Goal: Register for event/course

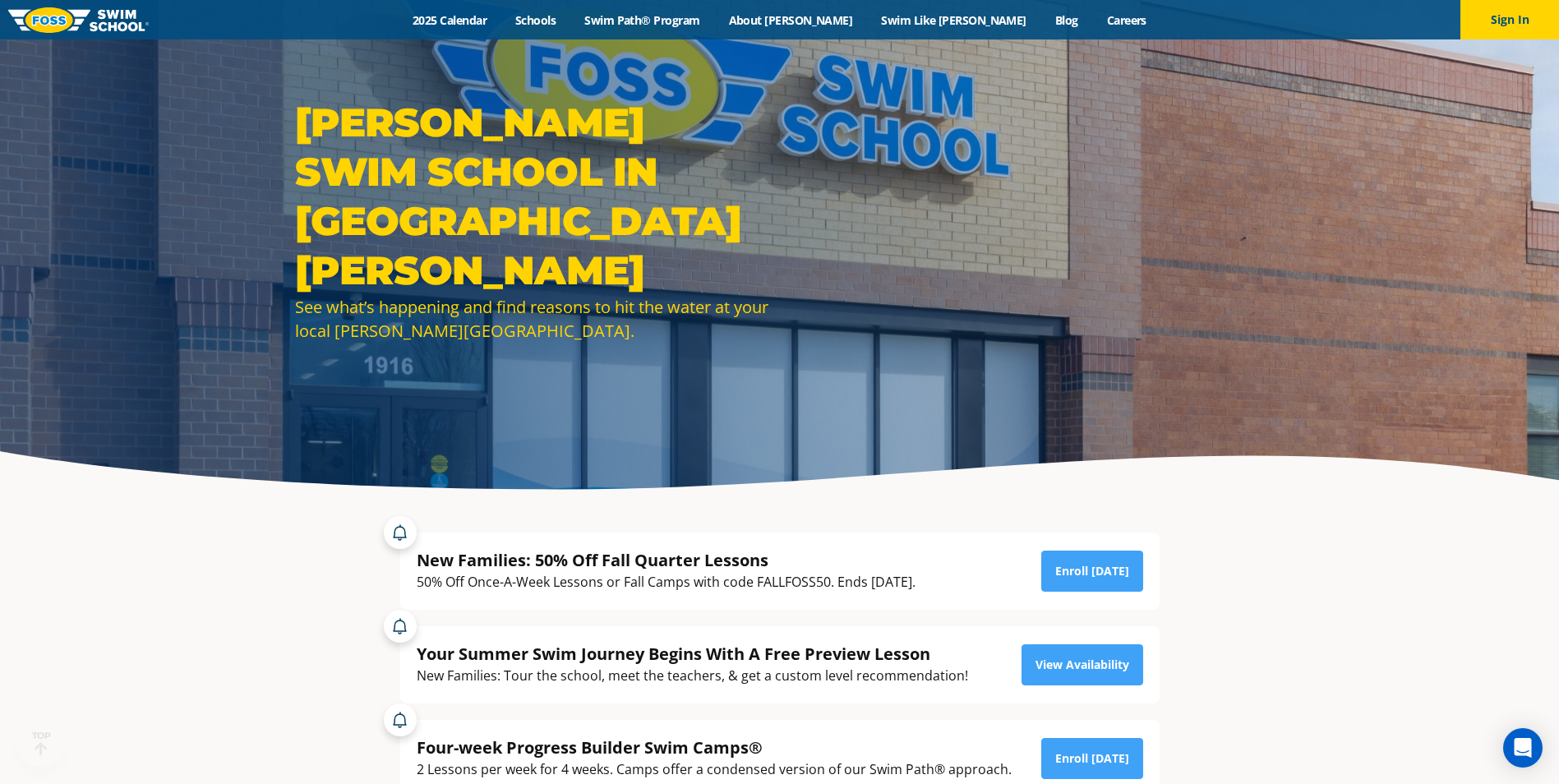
scroll to position [83, 0]
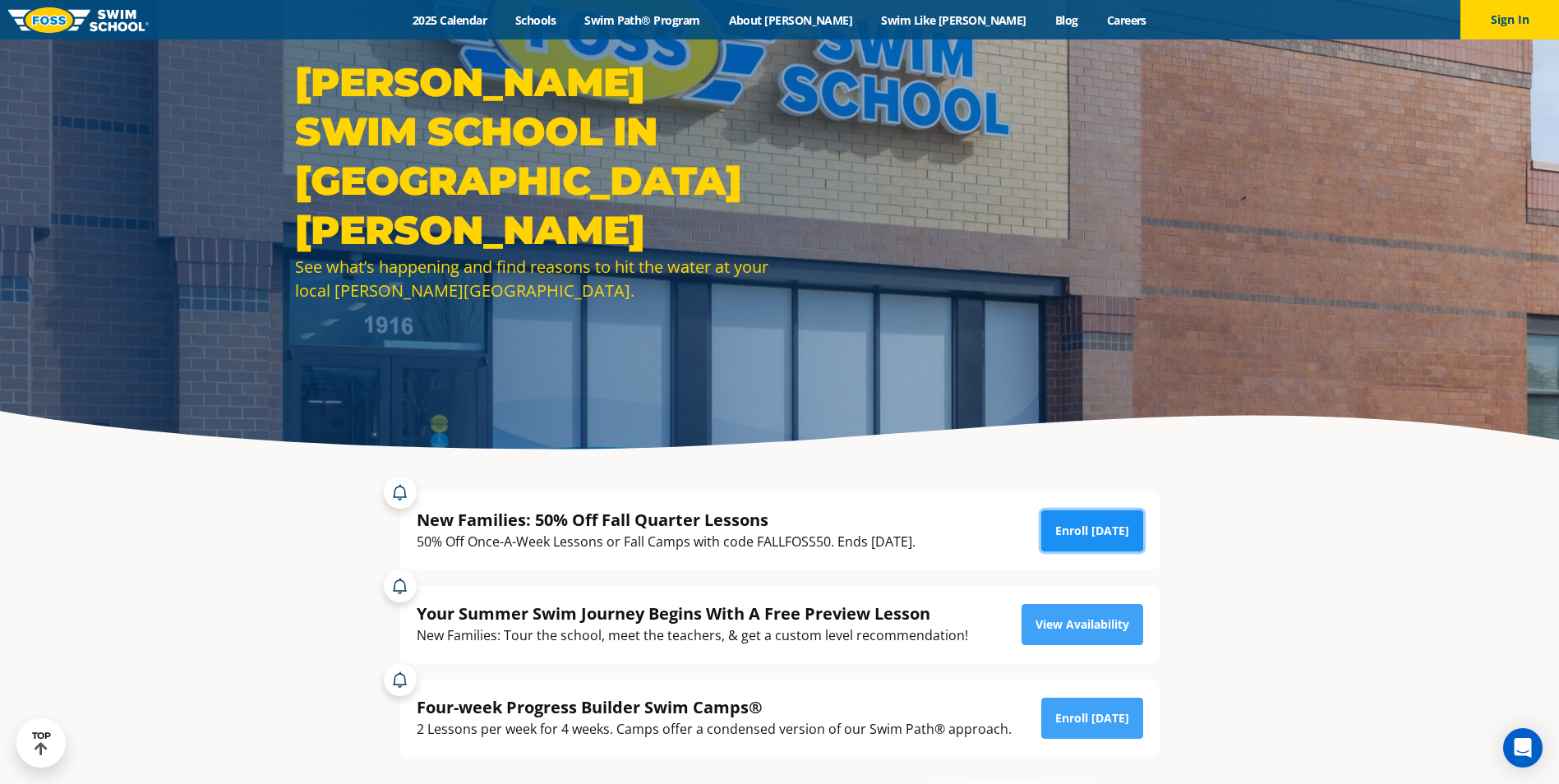
click at [1118, 537] on link "Enroll [DATE]" at bounding box center [1091, 530] width 102 height 41
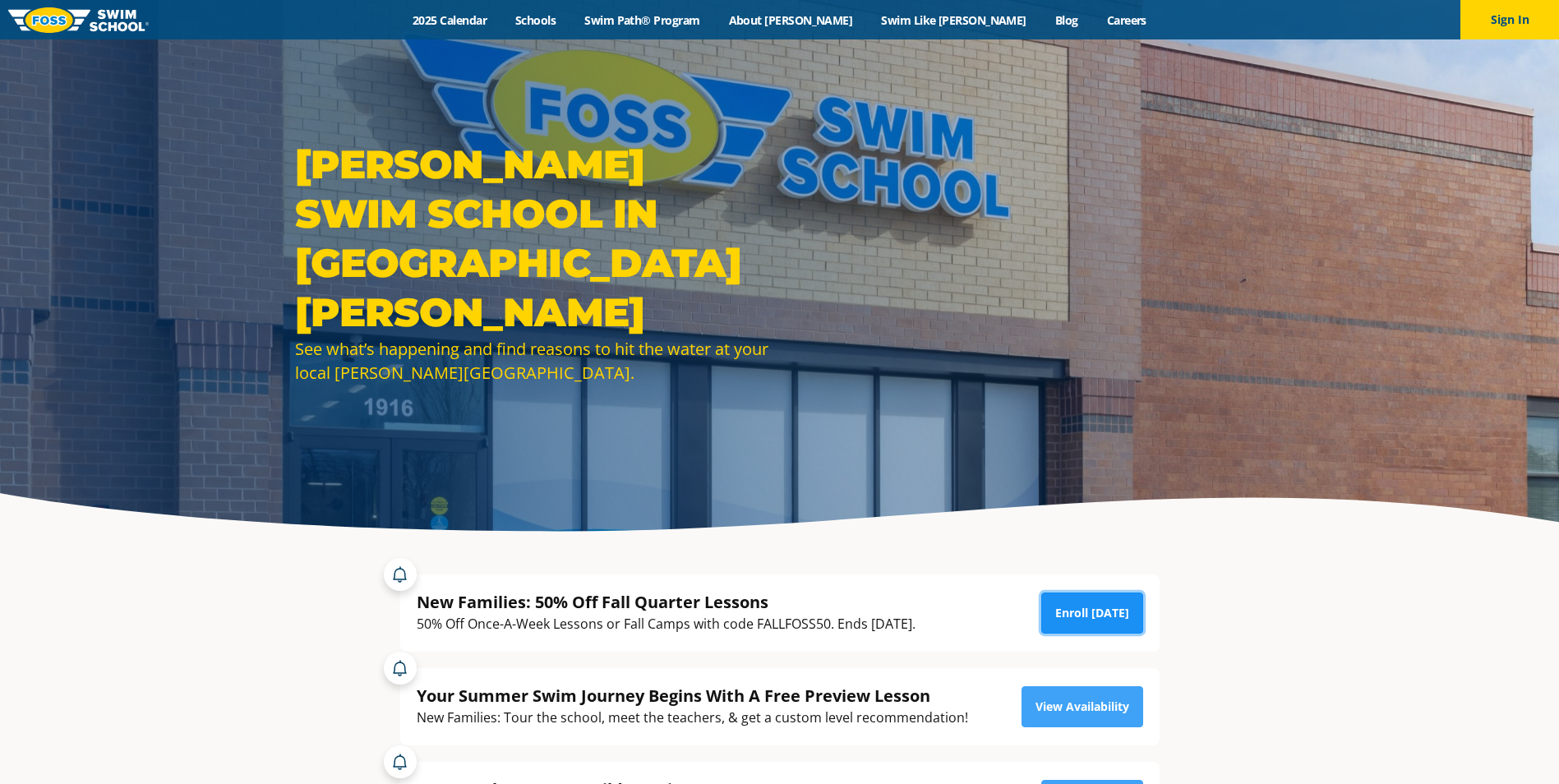
click at [1096, 616] on link "Enroll [DATE]" at bounding box center [1091, 612] width 102 height 41
